Goal: Use online tool/utility

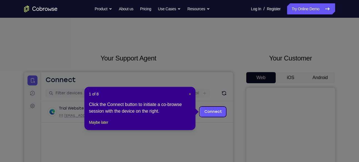
click at [189, 94] on span "×" at bounding box center [190, 94] width 2 height 4
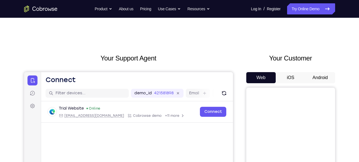
click at [320, 77] on button "Android" at bounding box center [320, 77] width 30 height 11
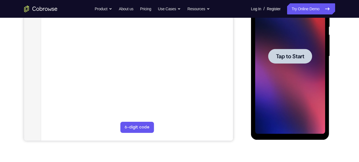
scroll to position [118, 0]
click at [296, 55] on span "Tap to Start" at bounding box center [290, 56] width 28 height 6
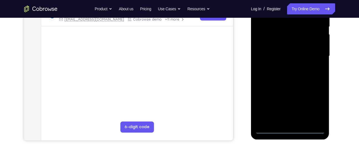
click at [289, 128] on div at bounding box center [290, 55] width 70 height 155
click at [315, 110] on div at bounding box center [290, 55] width 70 height 155
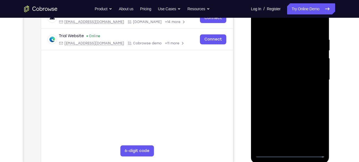
scroll to position [86, 0]
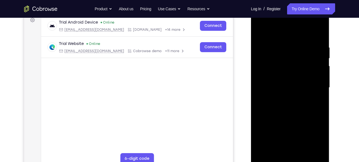
click at [277, 31] on div at bounding box center [290, 87] width 70 height 155
click at [267, 69] on div at bounding box center [290, 87] width 70 height 155
click at [279, 89] on div at bounding box center [290, 87] width 70 height 155
click at [273, 79] on div at bounding box center [290, 87] width 70 height 155
click at [277, 94] on div at bounding box center [290, 87] width 70 height 155
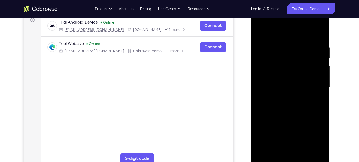
click at [286, 149] on div at bounding box center [290, 87] width 70 height 155
click at [313, 31] on div at bounding box center [290, 87] width 70 height 155
click at [272, 159] on div at bounding box center [290, 87] width 70 height 155
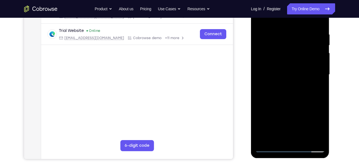
scroll to position [99, 0]
click at [271, 149] on div at bounding box center [290, 74] width 70 height 155
click at [277, 110] on div at bounding box center [290, 74] width 70 height 155
drag, startPoint x: 277, startPoint y: 110, endPoint x: 277, endPoint y: 37, distance: 73.5
click at [277, 37] on div at bounding box center [290, 74] width 70 height 155
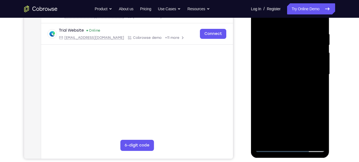
drag, startPoint x: 283, startPoint y: 105, endPoint x: 282, endPoint y: 40, distance: 64.7
click at [282, 40] on div at bounding box center [290, 74] width 70 height 155
drag, startPoint x: 283, startPoint y: 110, endPoint x: 282, endPoint y: 31, distance: 79.6
click at [282, 31] on div at bounding box center [290, 74] width 70 height 155
click at [313, 128] on div at bounding box center [290, 74] width 70 height 155
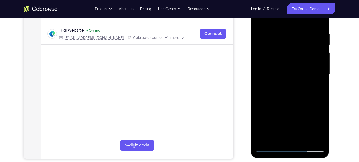
drag, startPoint x: 313, startPoint y: 128, endPoint x: 312, endPoint y: 44, distance: 84.6
click at [312, 44] on div at bounding box center [290, 74] width 70 height 155
drag, startPoint x: 308, startPoint y: 125, endPoint x: 306, endPoint y: 52, distance: 73.3
click at [306, 52] on div at bounding box center [290, 74] width 70 height 155
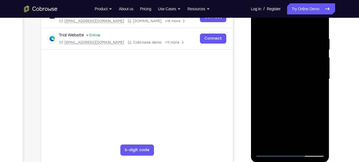
scroll to position [94, 0]
click at [259, 24] on div at bounding box center [290, 79] width 70 height 155
click at [271, 48] on div at bounding box center [290, 79] width 70 height 155
click at [306, 126] on div at bounding box center [290, 79] width 70 height 155
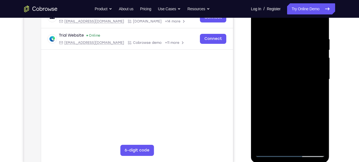
drag, startPoint x: 306, startPoint y: 126, endPoint x: 299, endPoint y: 57, distance: 69.9
click at [299, 57] on div at bounding box center [290, 79] width 70 height 155
click at [257, 23] on div at bounding box center [290, 79] width 70 height 155
drag, startPoint x: 312, startPoint y: 118, endPoint x: 308, endPoint y: 59, distance: 59.2
click at [308, 59] on div at bounding box center [290, 79] width 70 height 155
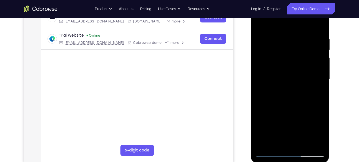
click at [264, 87] on div at bounding box center [290, 79] width 70 height 155
click at [321, 27] on div at bounding box center [290, 79] width 70 height 155
drag, startPoint x: 284, startPoint y: 110, endPoint x: 290, endPoint y: 26, distance: 84.5
click at [290, 26] on div at bounding box center [290, 79] width 70 height 155
drag, startPoint x: 284, startPoint y: 97, endPoint x: 286, endPoint y: 39, distance: 58.3
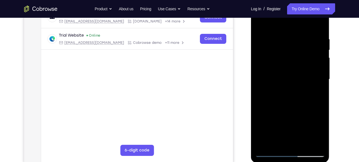
click at [286, 39] on div at bounding box center [290, 79] width 70 height 155
click at [261, 23] on div at bounding box center [290, 79] width 70 height 155
click at [259, 23] on div at bounding box center [290, 79] width 70 height 155
click at [262, 29] on div at bounding box center [290, 79] width 70 height 155
